Goal: Check status: Check status

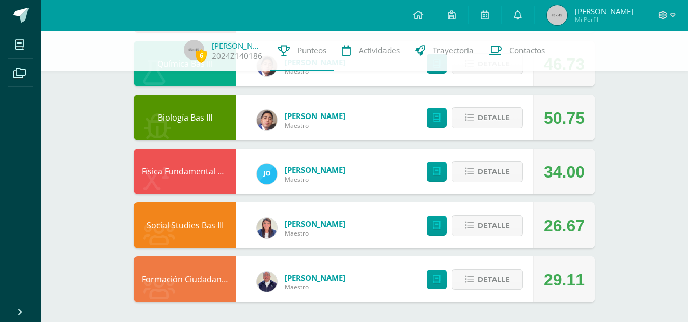
scroll to position [713, 0]
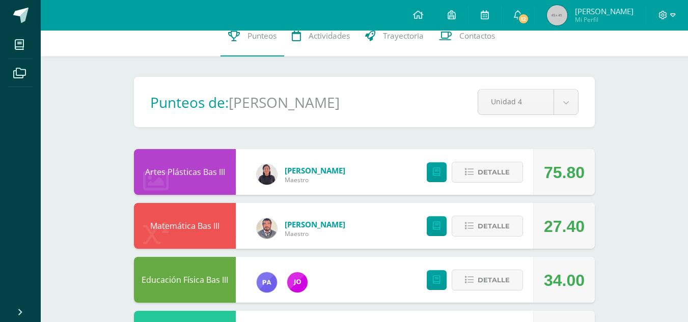
scroll to position [13, 0]
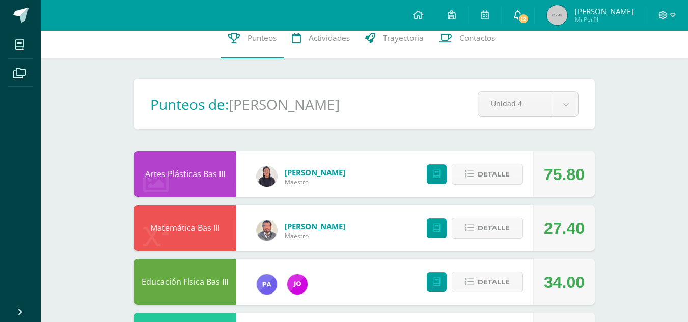
click at [518, 23] on span "12" at bounding box center [523, 18] width 11 height 11
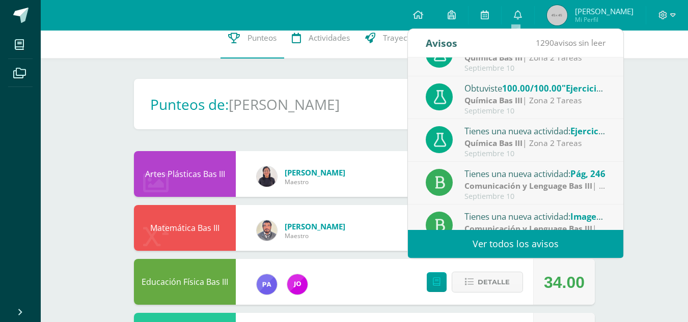
scroll to position [170, 0]
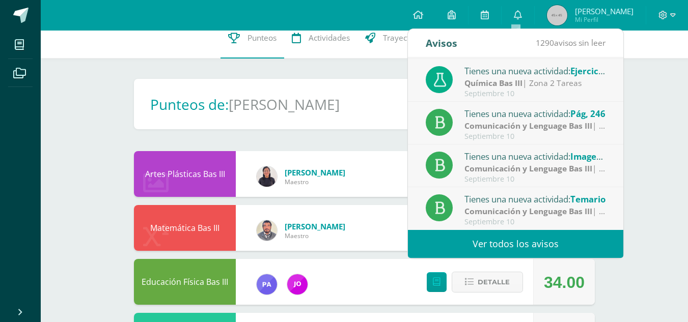
click at [603, 198] on div "Tienes una nueva actividad: Temario Comunicación y Lenguage Bas III | zona 2 Se…" at bounding box center [515, 208] width 215 height 43
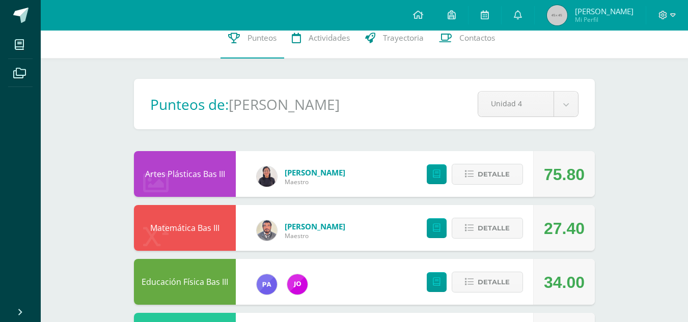
scroll to position [107, 0]
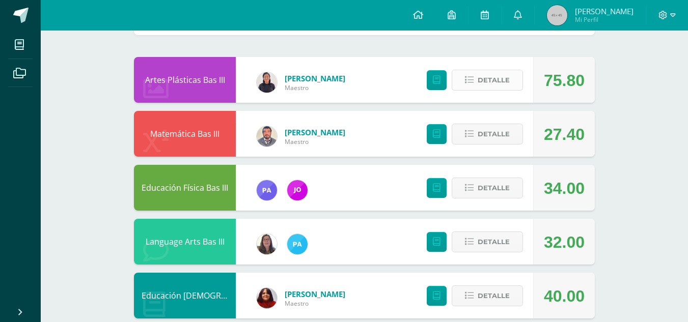
click at [505, 83] on span "Detalle" at bounding box center [494, 80] width 32 height 19
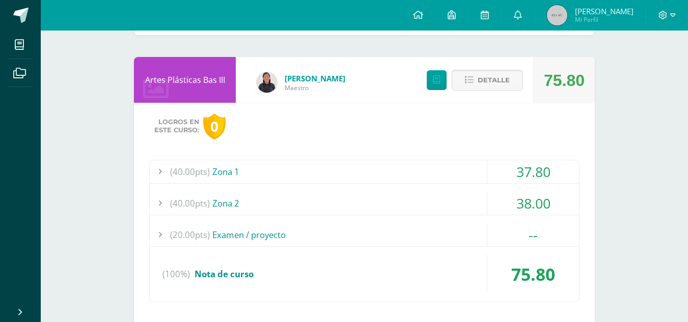
click at [463, 206] on div "(40.00pts) Zona 2" at bounding box center [364, 203] width 429 height 23
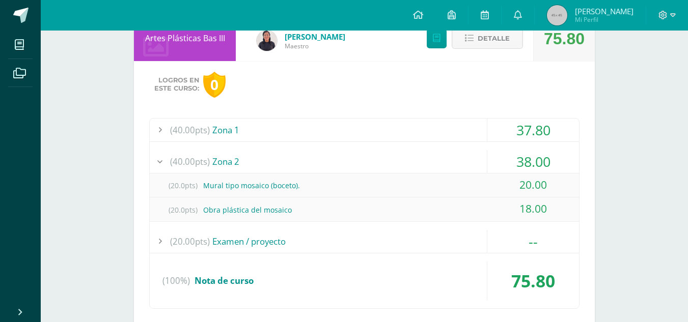
scroll to position [157, 0]
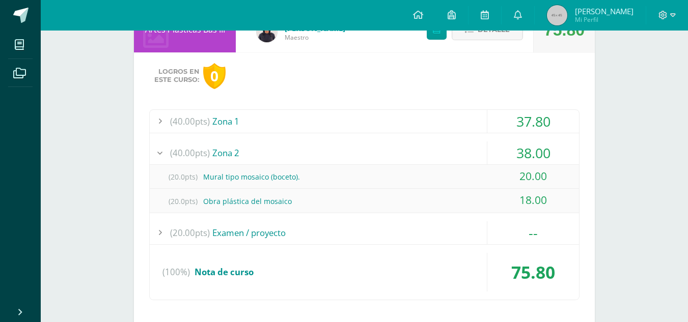
click at [431, 122] on div "(40.00pts) Zona 1" at bounding box center [364, 121] width 429 height 23
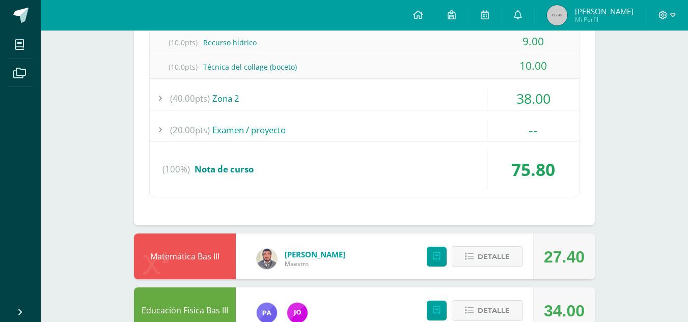
scroll to position [280, 0]
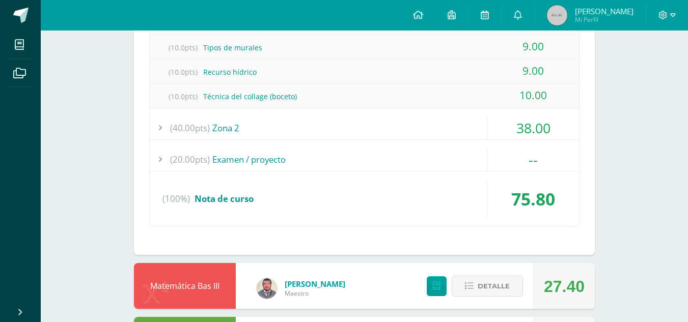
click at [503, 114] on div "(40.00pts) Zona 1 37.80 (10.0pts) Carátula de Unidad 4 9.80 (10.0pts) Tipos de …" at bounding box center [364, 107] width 430 height 240
click at [480, 124] on div "(40.00pts) Zona 2" at bounding box center [364, 128] width 429 height 23
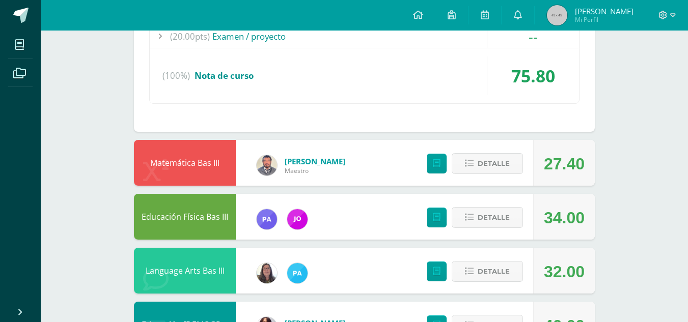
scroll to position [384, 0]
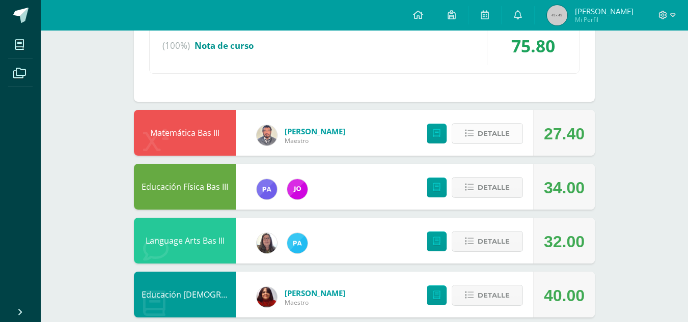
click at [509, 128] on span "Detalle" at bounding box center [494, 133] width 32 height 19
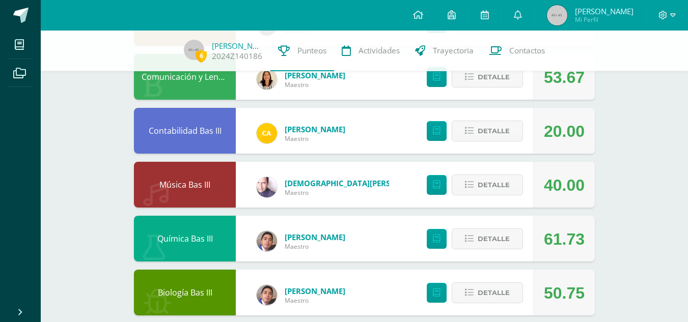
scroll to position [1240, 0]
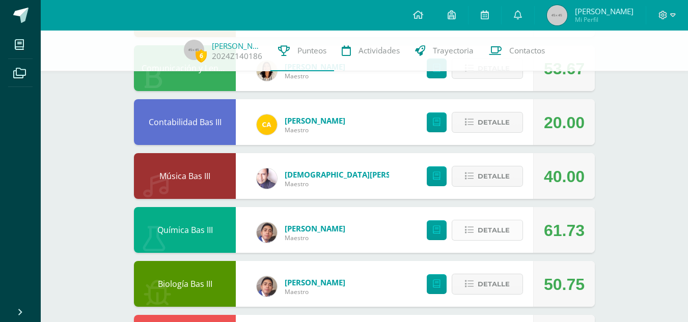
click at [486, 228] on span "Detalle" at bounding box center [494, 230] width 32 height 19
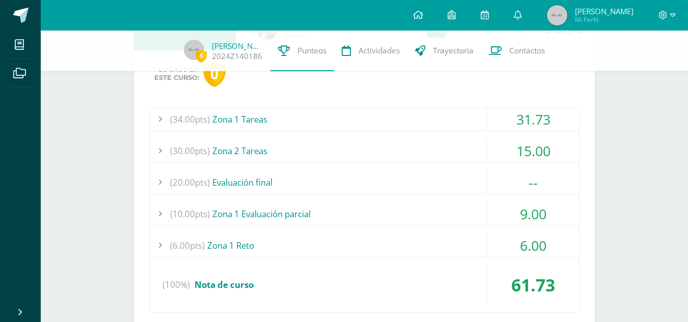
scroll to position [1444, 0]
click at [489, 146] on div "15.00" at bounding box center [534, 150] width 92 height 23
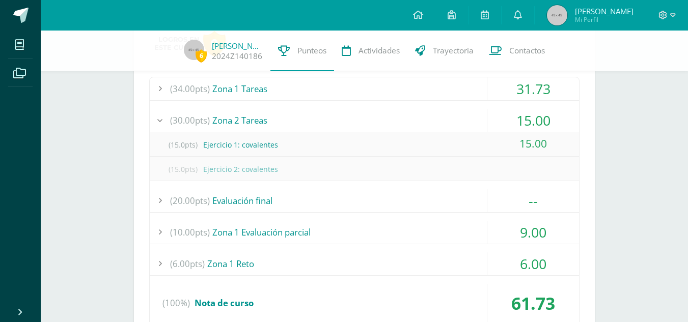
scroll to position [1425, 0]
